Goal: Transaction & Acquisition: Download file/media

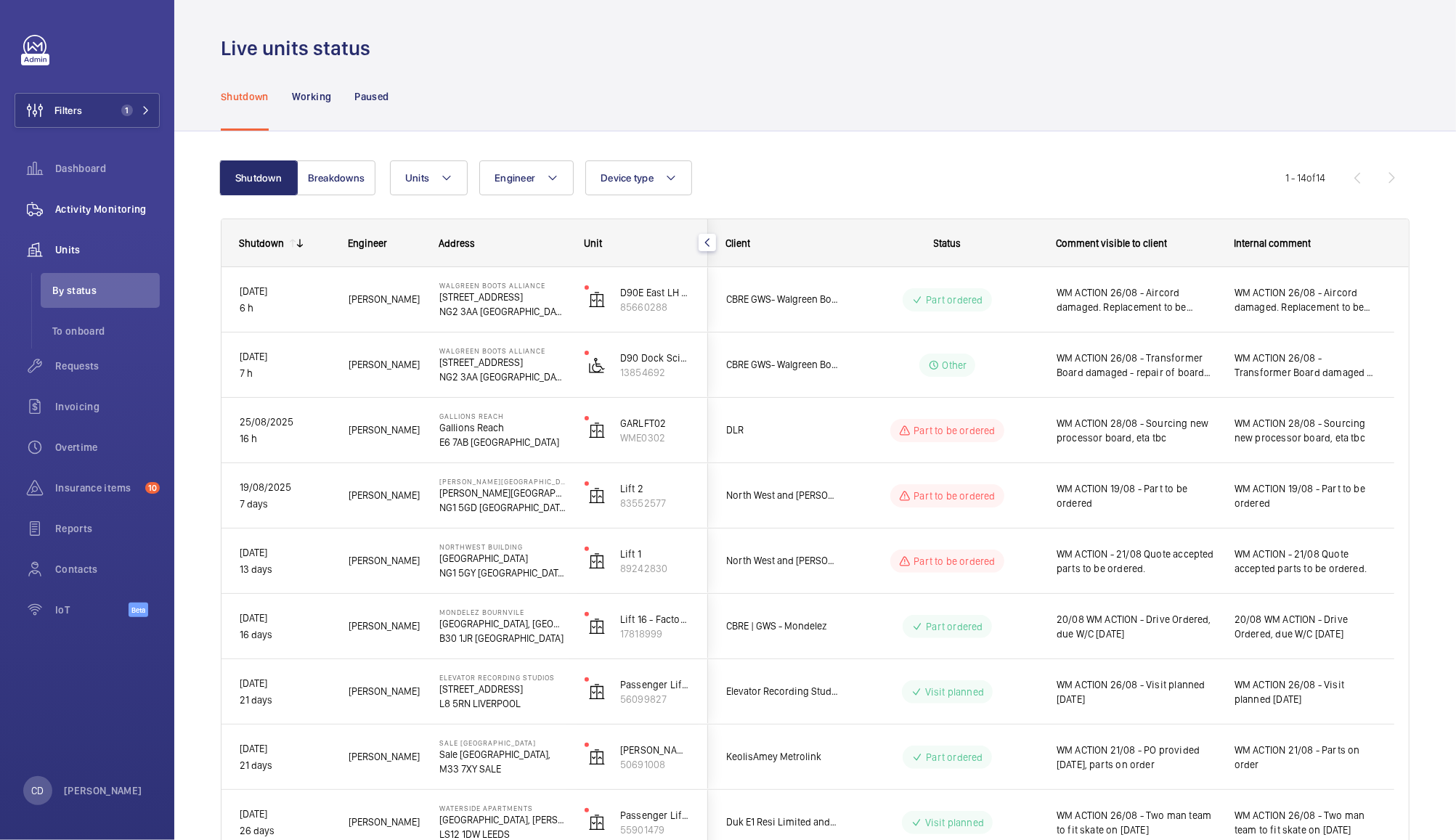
click at [114, 209] on span "Activity Monitoring" at bounding box center [107, 209] width 104 height 15
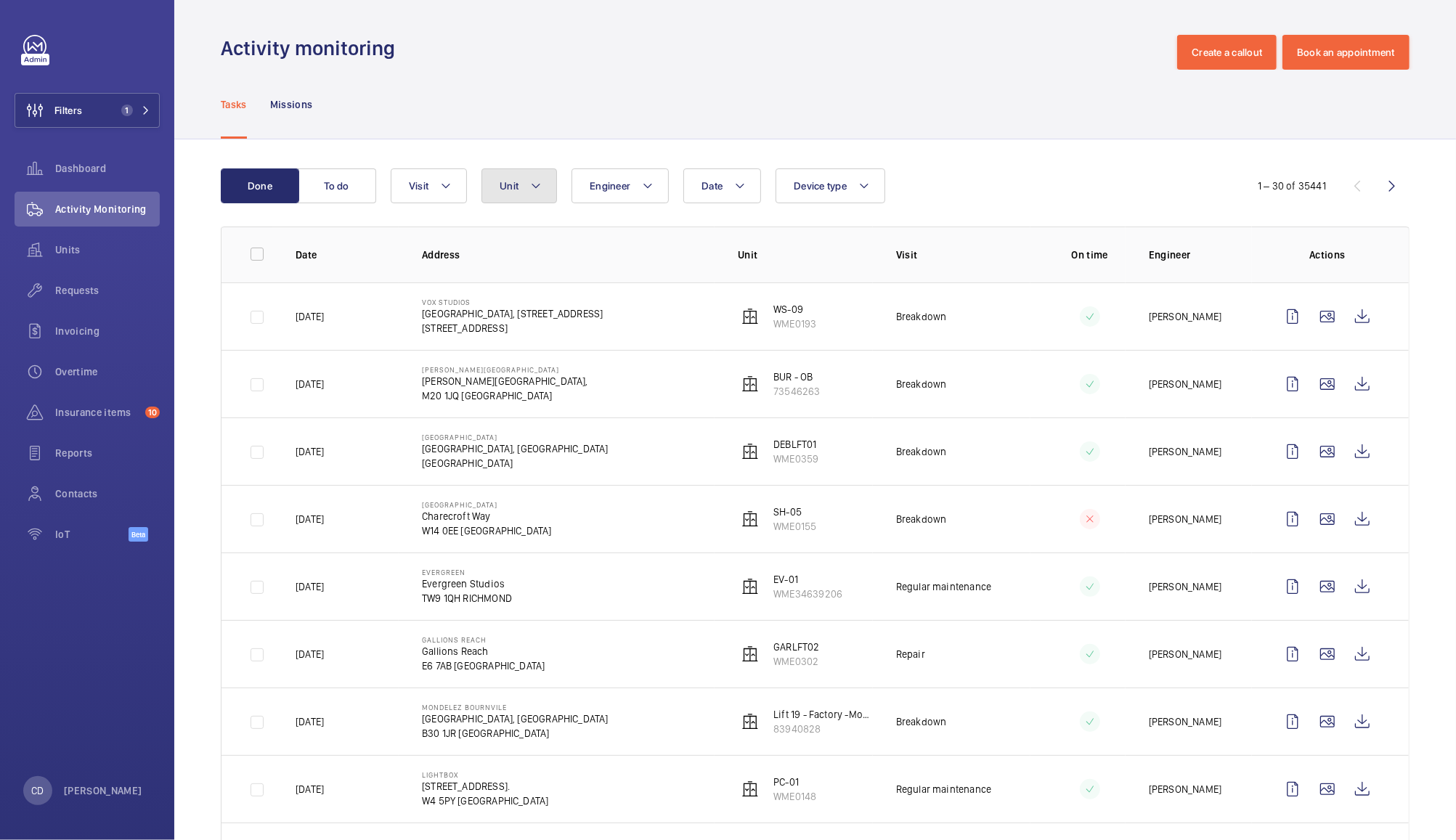
click at [518, 171] on button "Unit" at bounding box center [519, 186] width 76 height 35
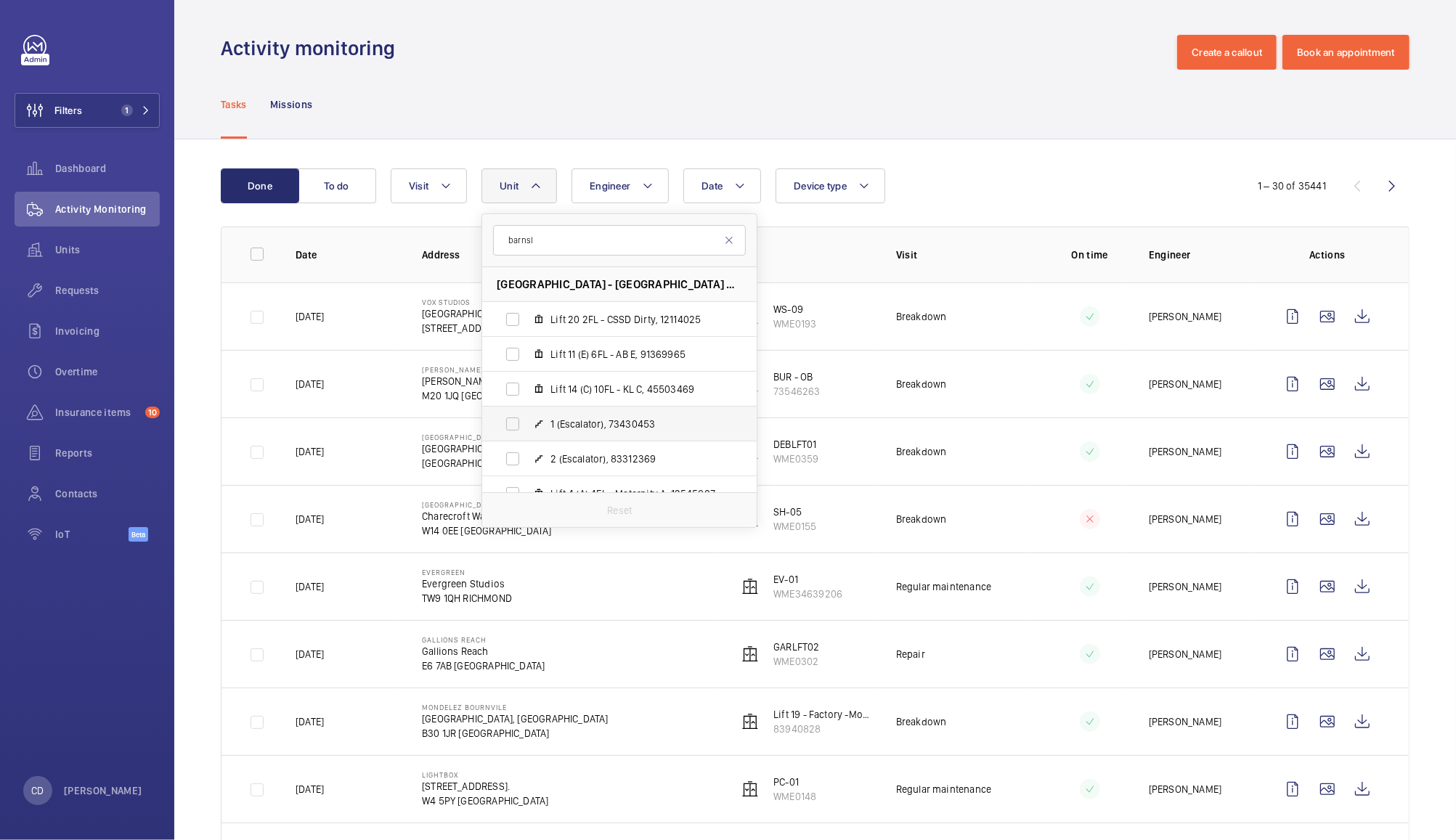
type input "barnsl"
click at [509, 434] on label "1 (Escalator), 73430453" at bounding box center [608, 424] width 252 height 35
click at [509, 434] on input "1 (Escalator), 73430453" at bounding box center [513, 424] width 30 height 30
checkbox input "true"
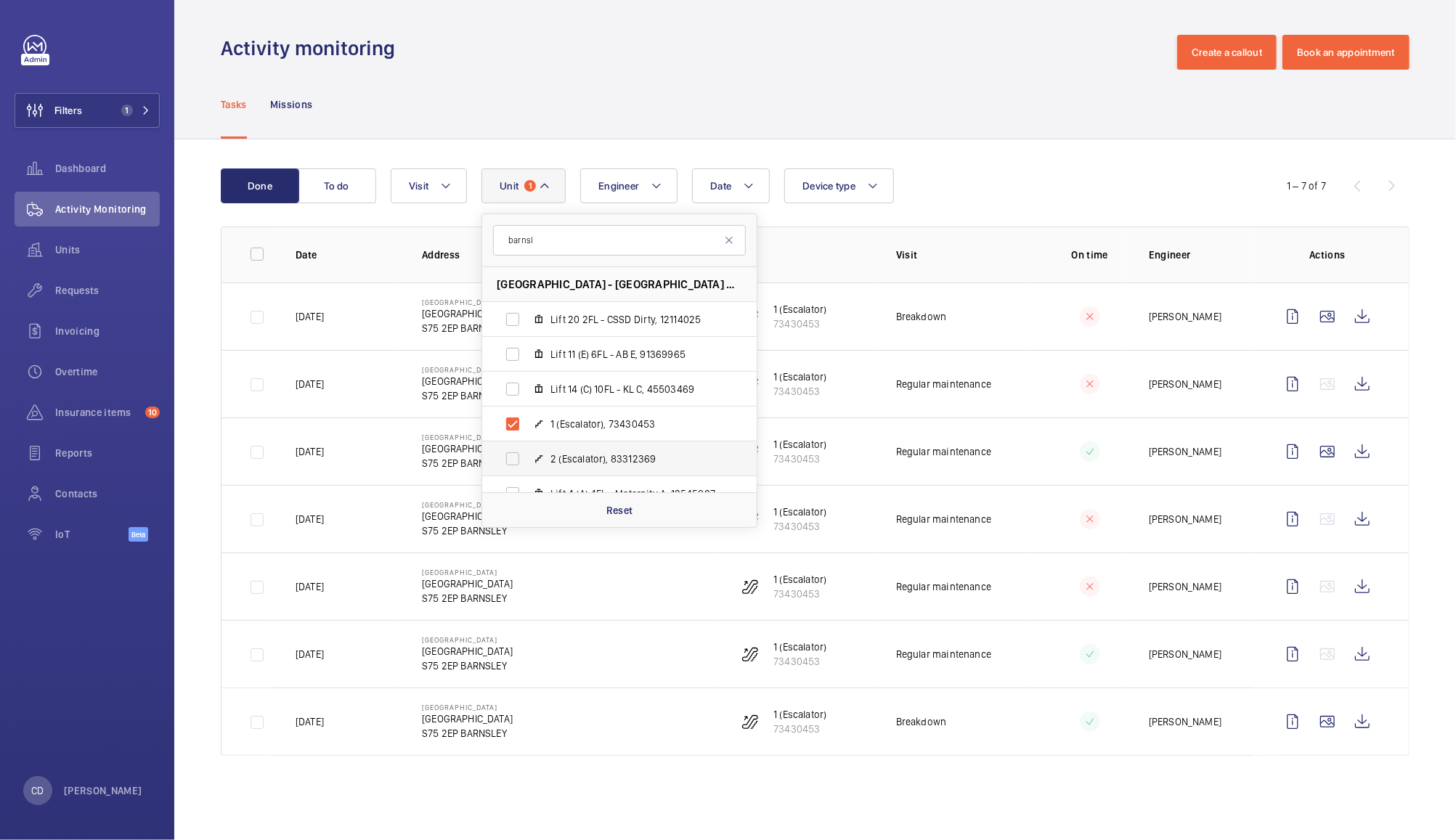
click at [507, 454] on label "2 (Escalator), 83312369" at bounding box center [608, 459] width 252 height 35
click at [507, 454] on input "2 (Escalator), 83312369" at bounding box center [513, 459] width 30 height 30
checkbox input "true"
click at [987, 142] on div "Done To do Date Engineer Unit [GEOGRAPHIC_DATA] - [GEOGRAPHIC_DATA] BARNSLEY Li…" at bounding box center [815, 668] width 1282 height 1057
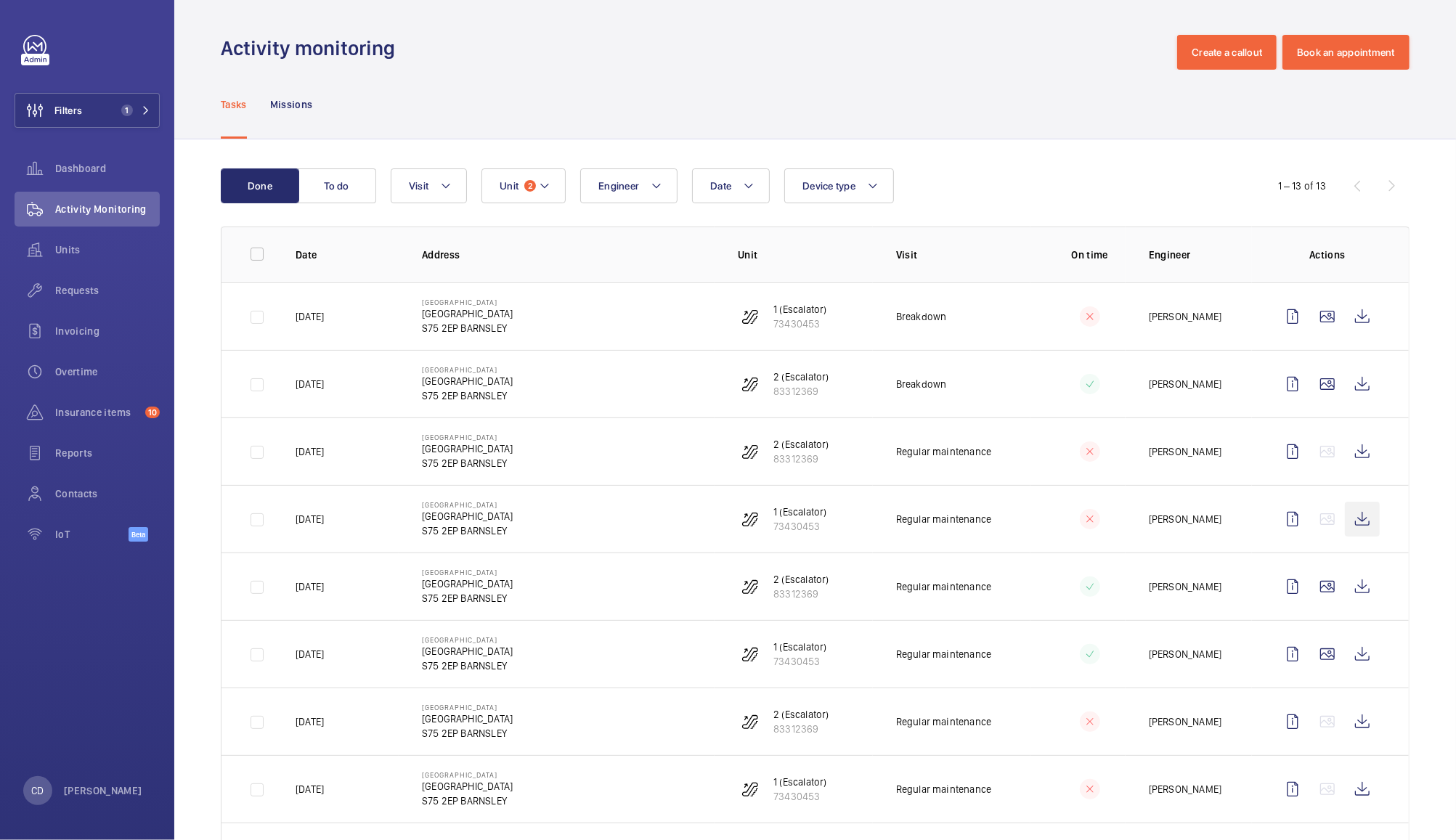
click at [1345, 522] on wm-front-icon-button at bounding box center [1363, 519] width 35 height 35
